Goal: Transaction & Acquisition: Download file/media

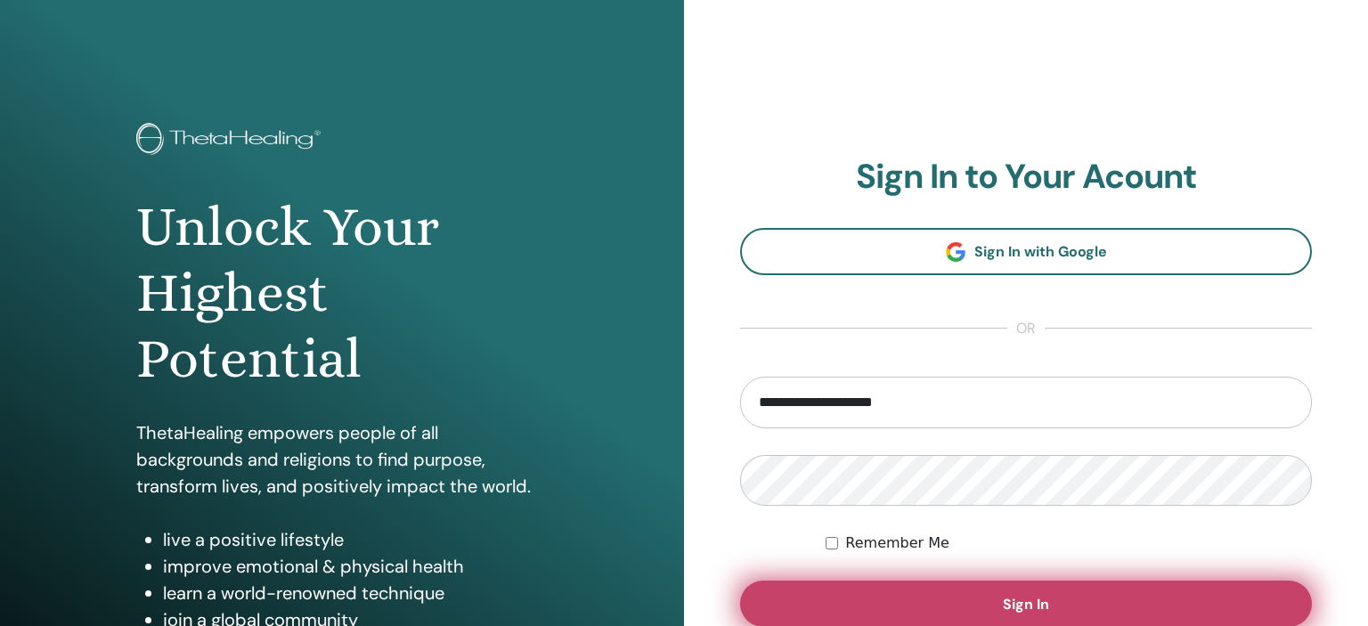
type input "**********"
click at [1020, 610] on span "Sign In" at bounding box center [1026, 604] width 46 height 19
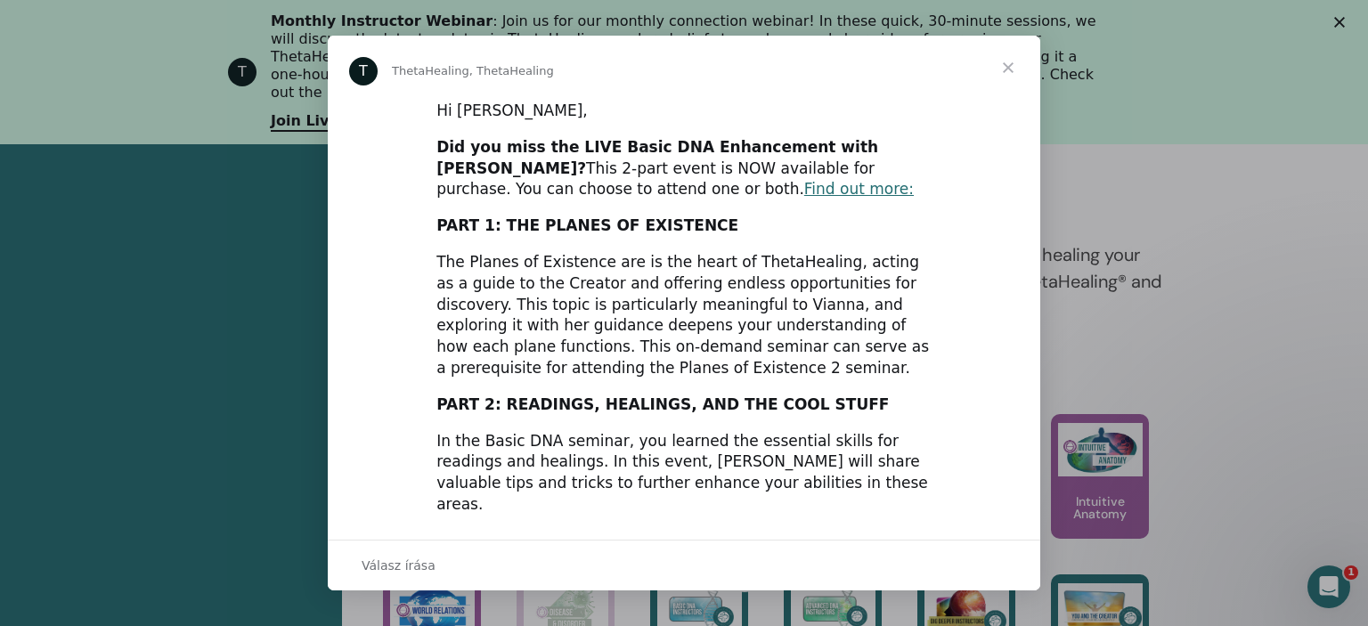
click at [1011, 61] on span "Bezárás" at bounding box center [1008, 68] width 64 height 64
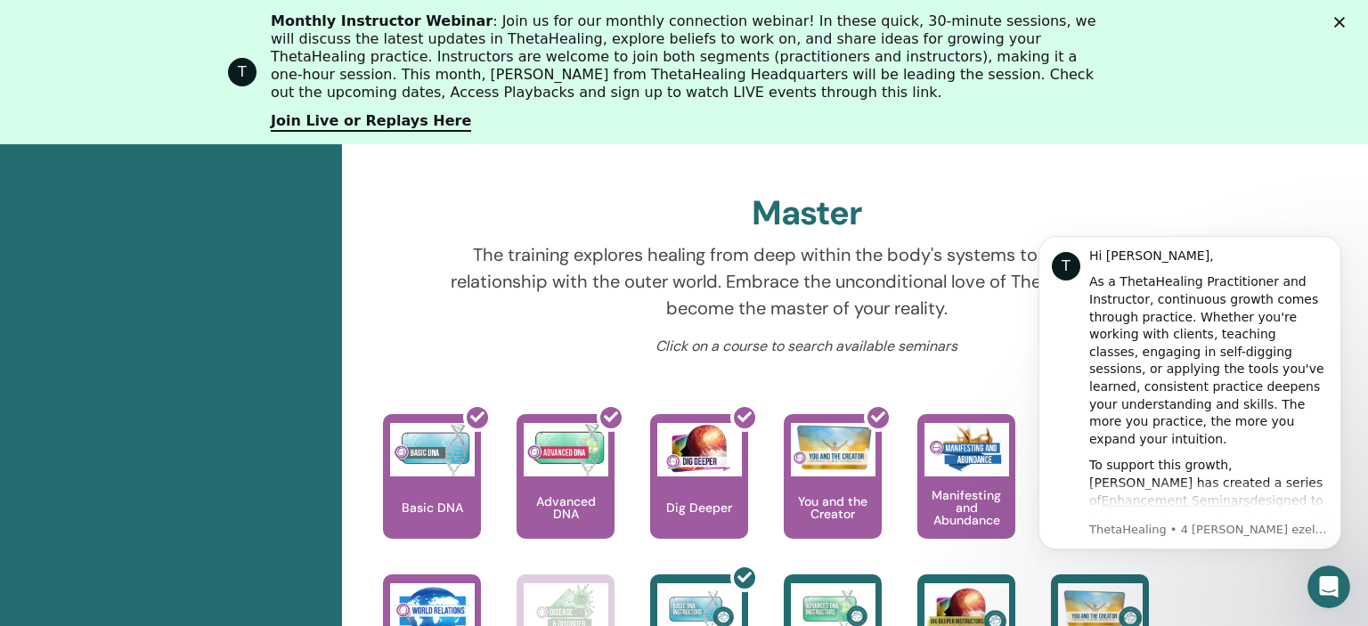
scroll to position [799, 0]
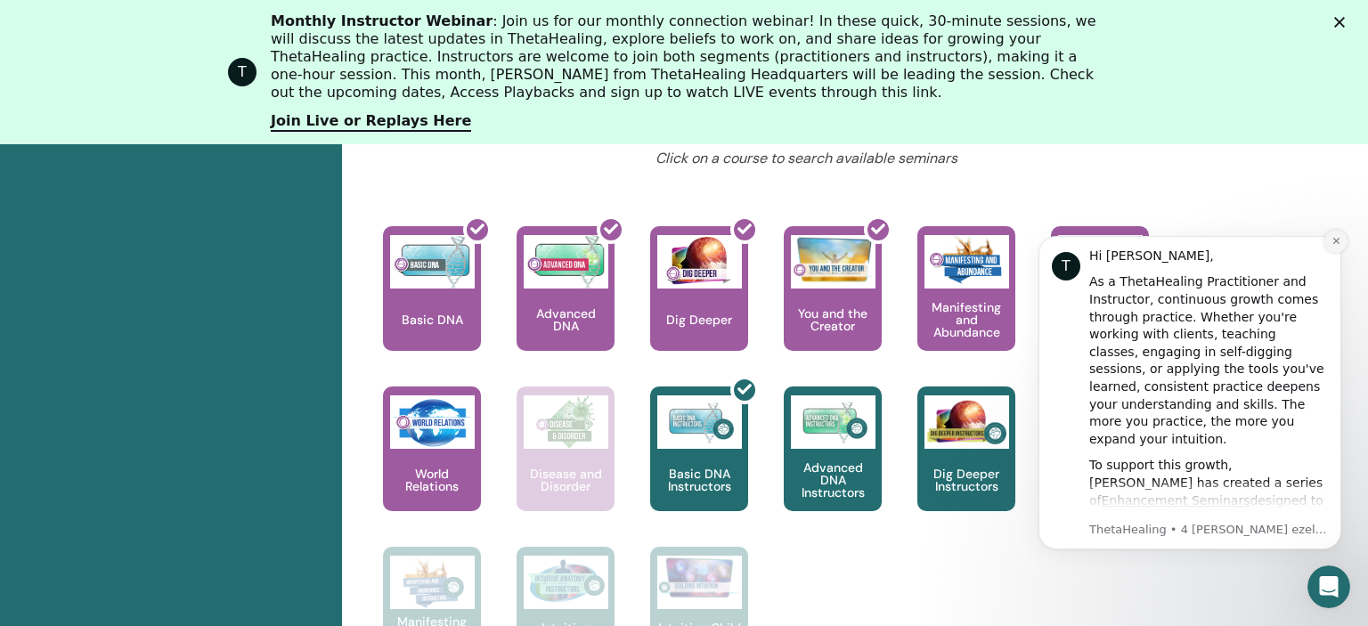
click at [1342, 241] on button "Dismiss notification" at bounding box center [1336, 241] width 23 height 23
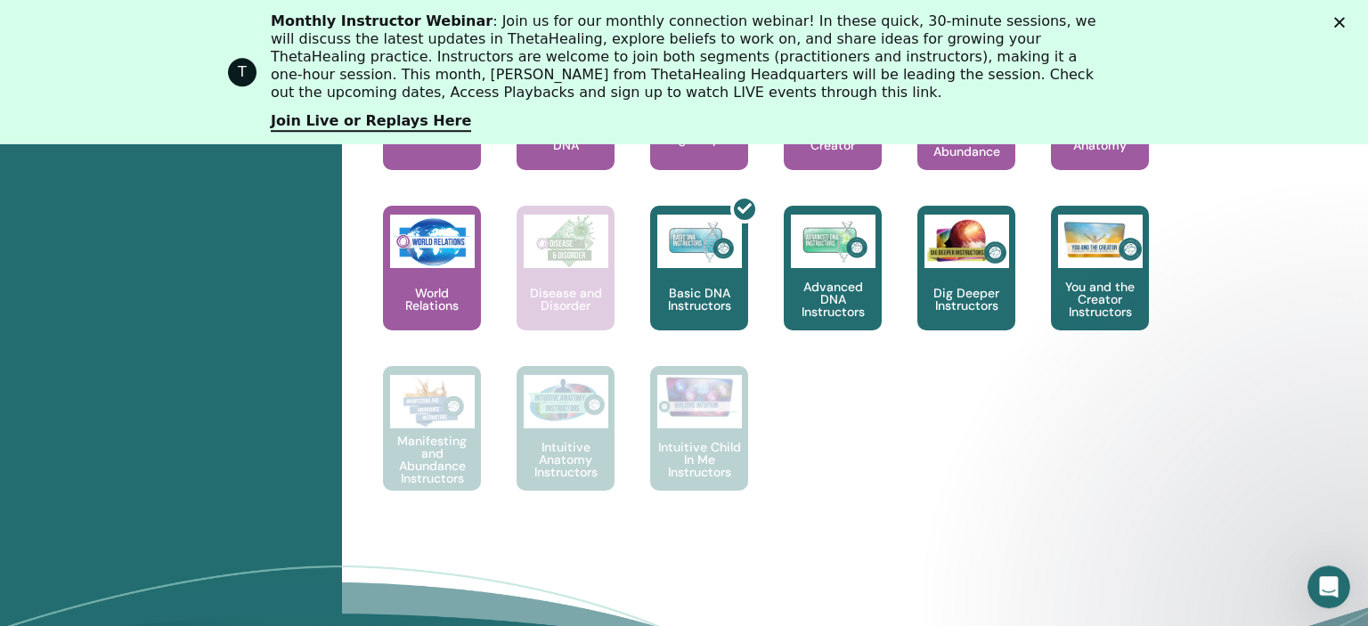
scroll to position [987, 0]
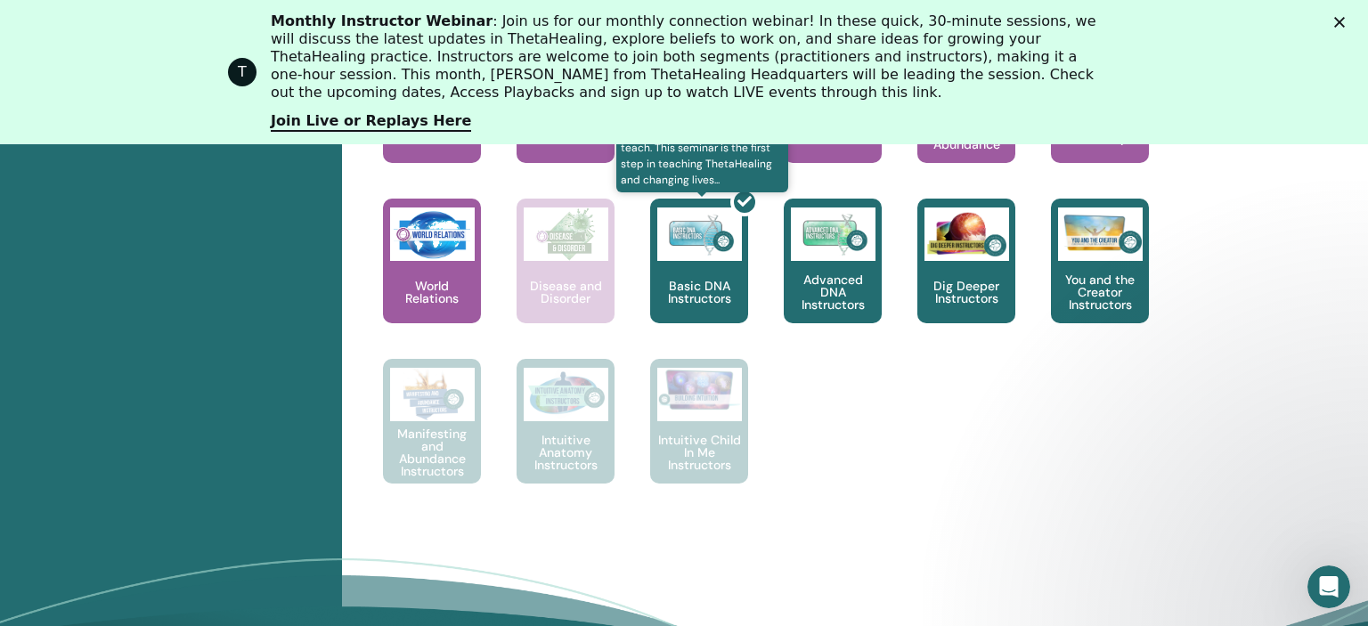
click at [714, 279] on div at bounding box center [710, 268] width 98 height 160
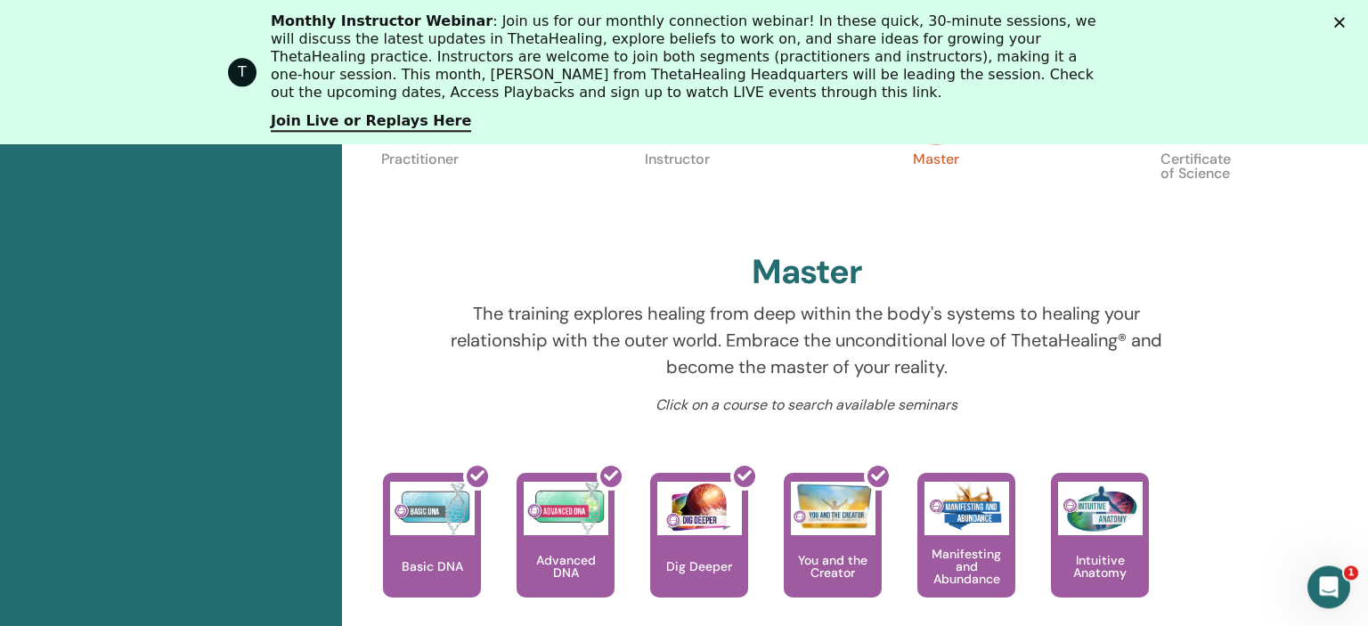
scroll to position [517, 0]
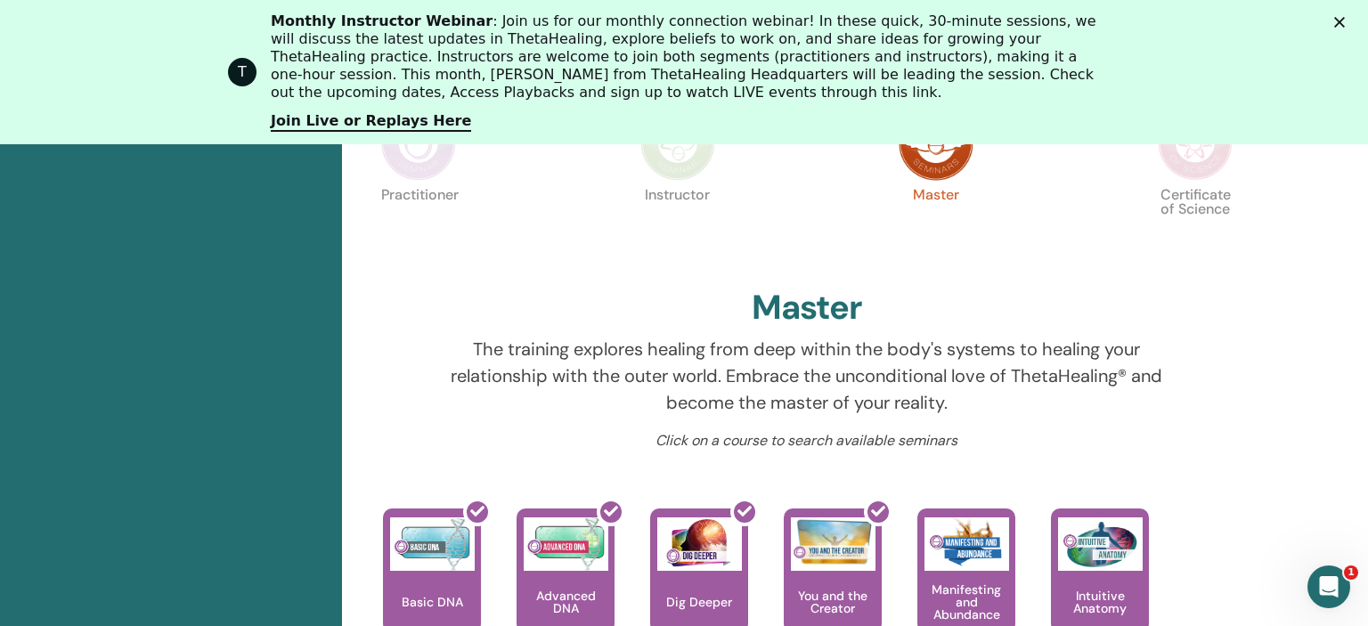
click at [1336, 29] on div "T Monthly Instructor Webinar : Join us for our monthly connection webinar! In t…" at bounding box center [684, 72] width 1368 height 130
click at [1339, 16] on div "Bezárás" at bounding box center [1343, 21] width 18 height 11
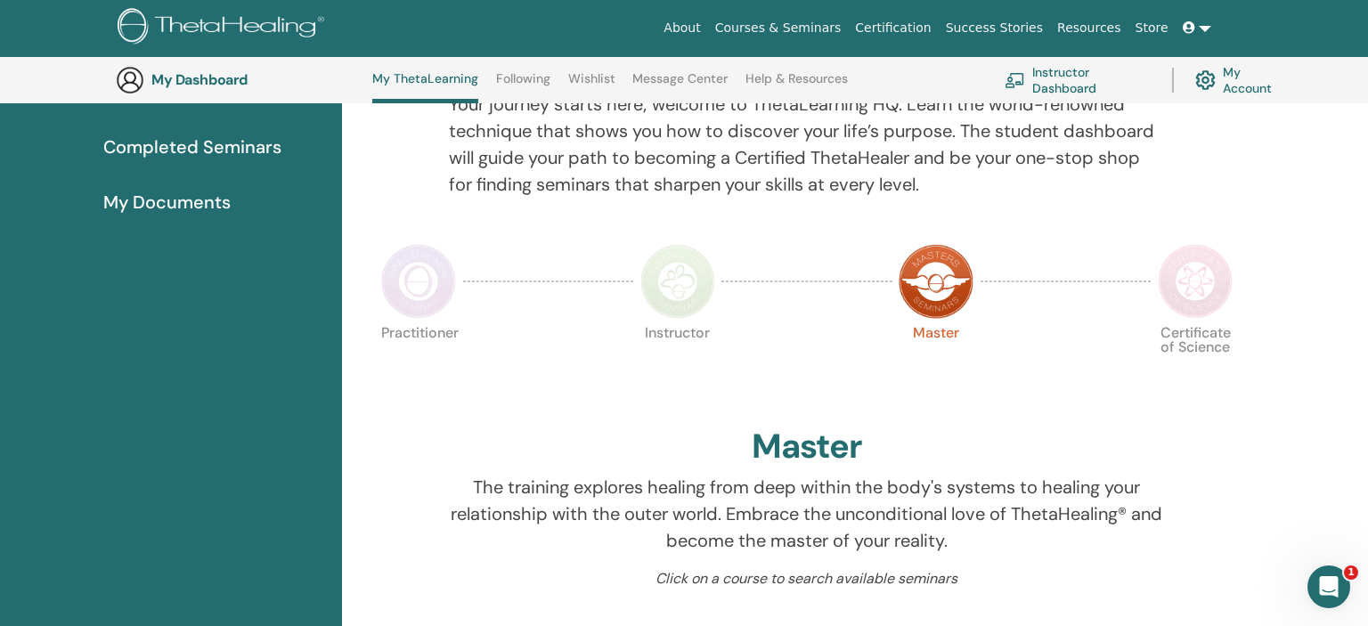
scroll to position [0, 0]
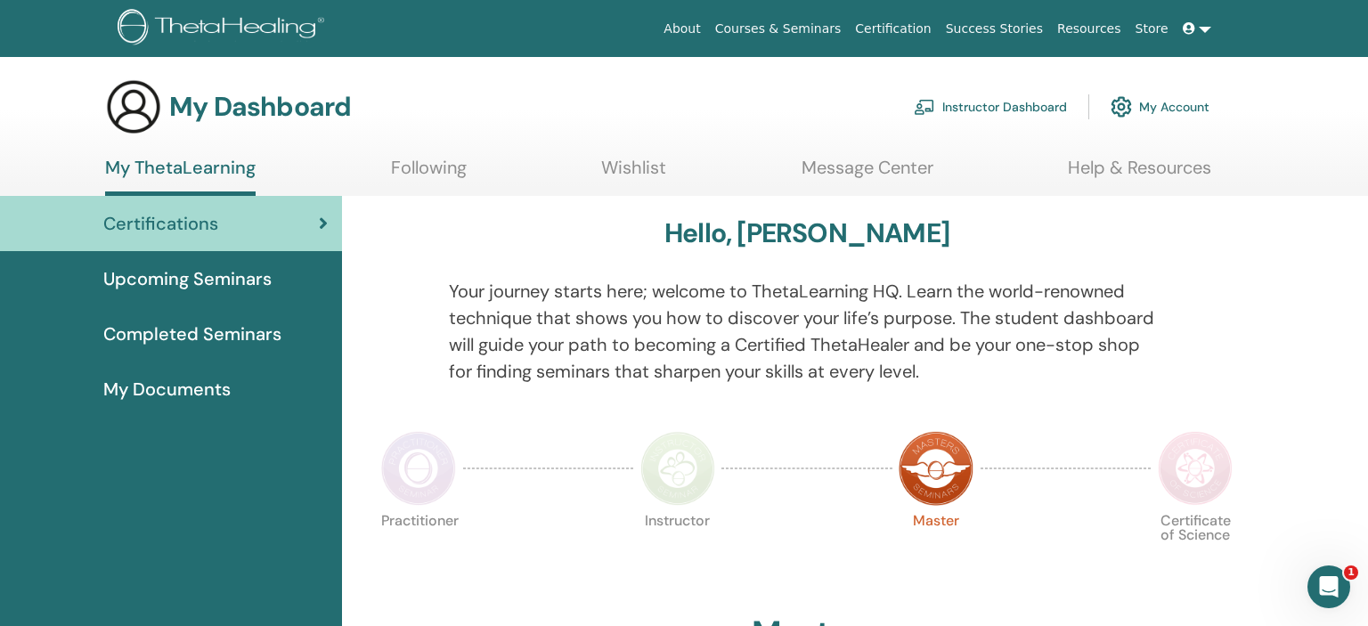
click at [257, 332] on span "Completed Seminars" at bounding box center [192, 334] width 178 height 27
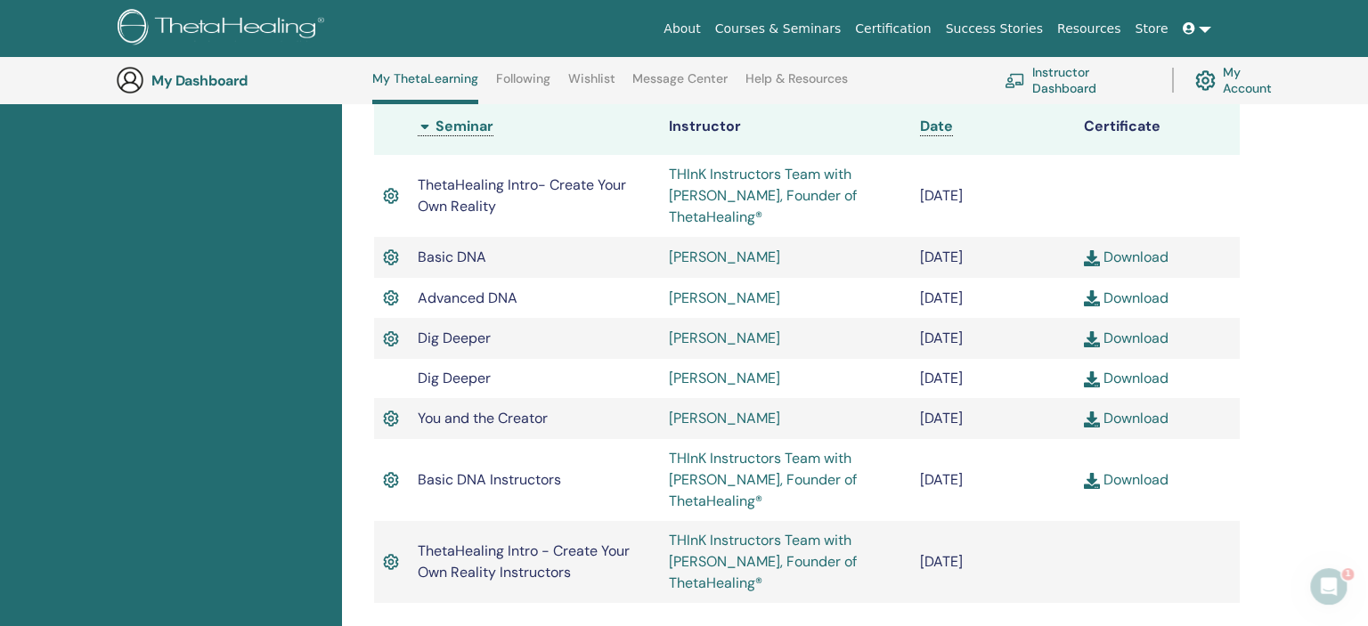
scroll to position [517, 0]
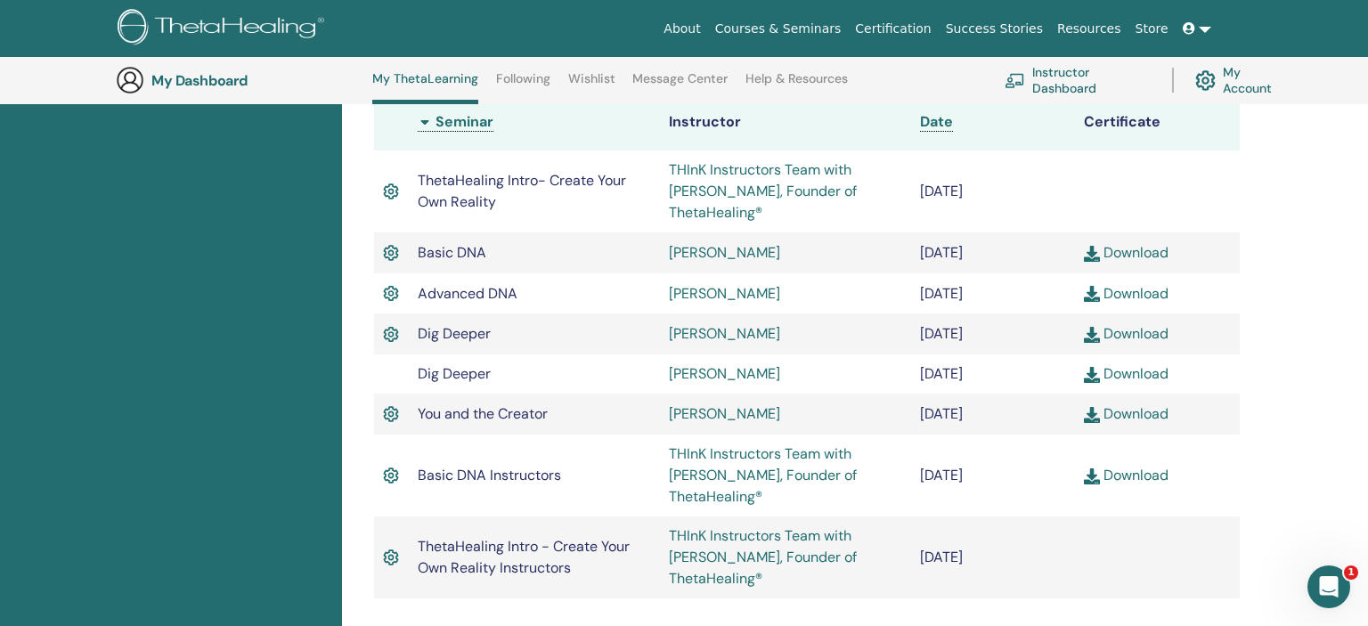
click at [1141, 466] on link "Download" at bounding box center [1126, 475] width 85 height 19
